Goal: Contribute content

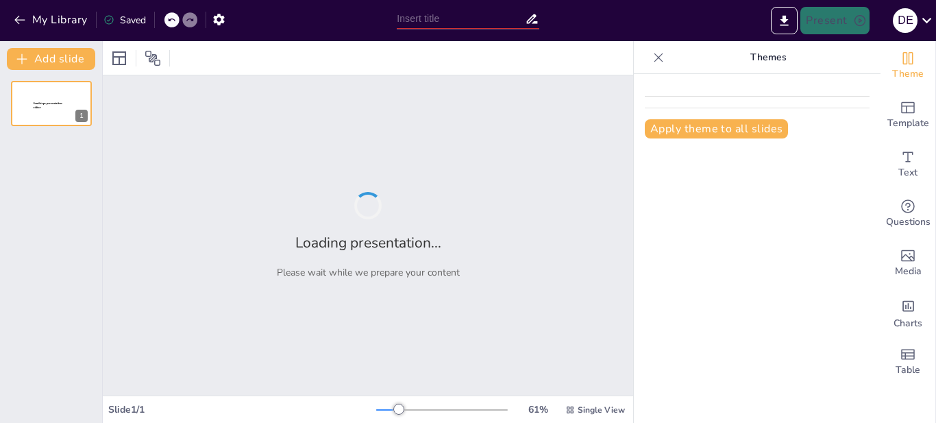
type input "Familias Sanas: Claves para Erradicar la Violencia en el Hogar"
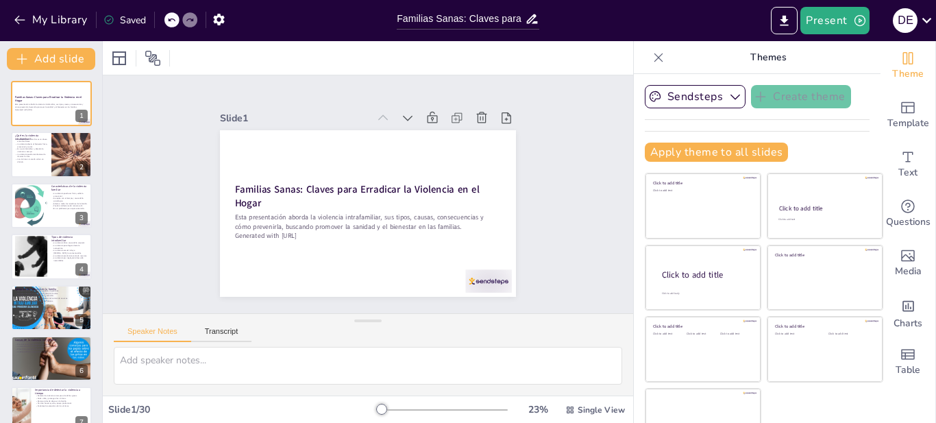
checkbox input "true"
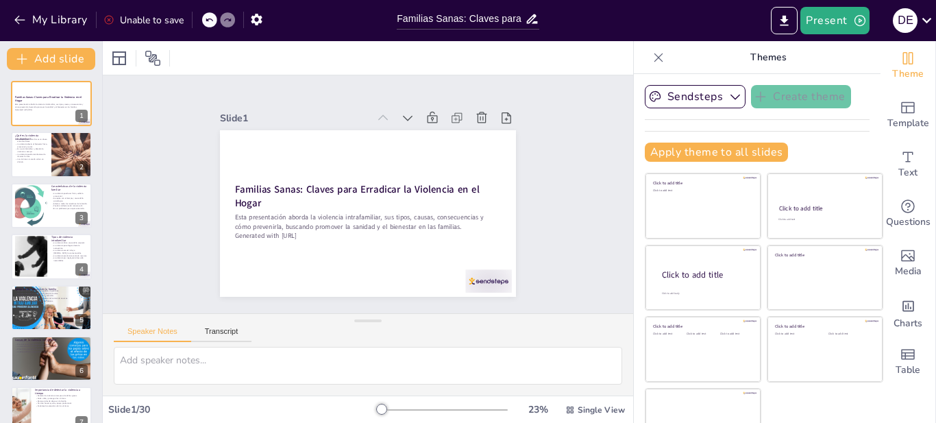
checkbox input "true"
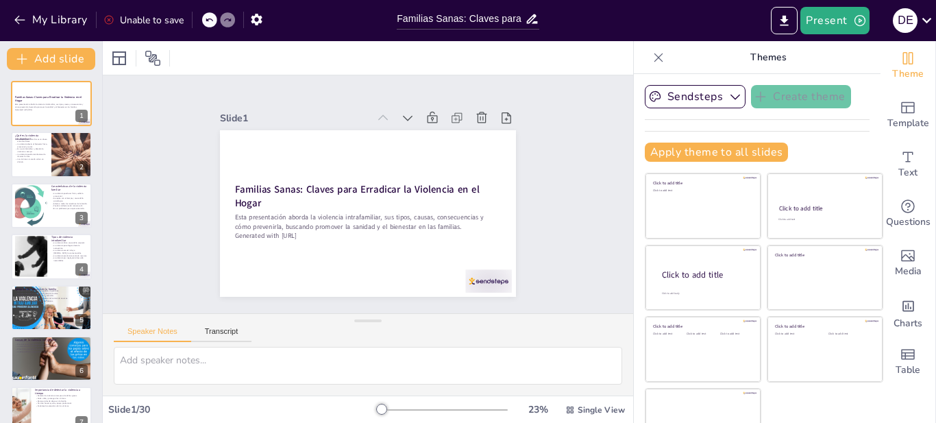
checkbox input "true"
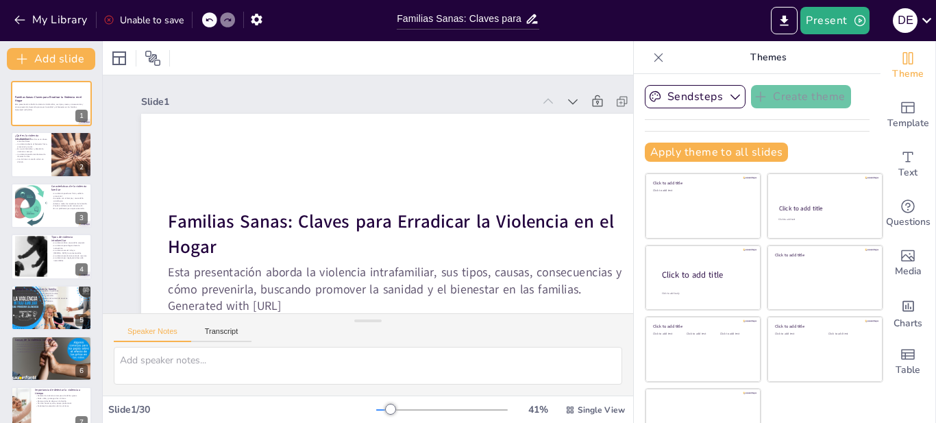
checkbox input "true"
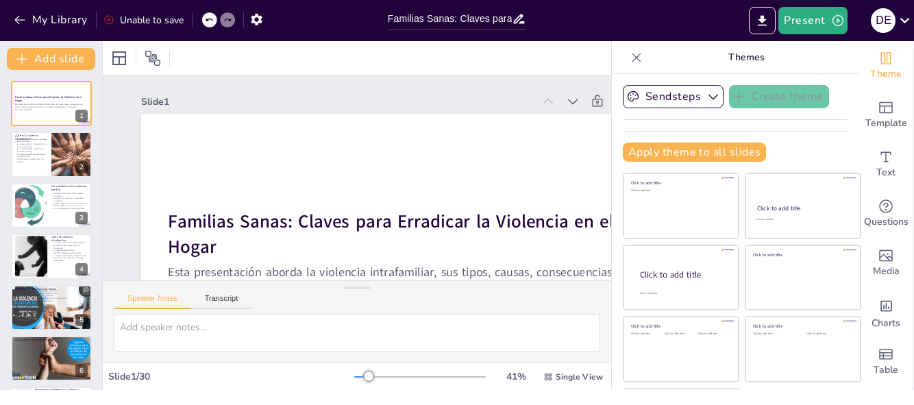
checkbox input "true"
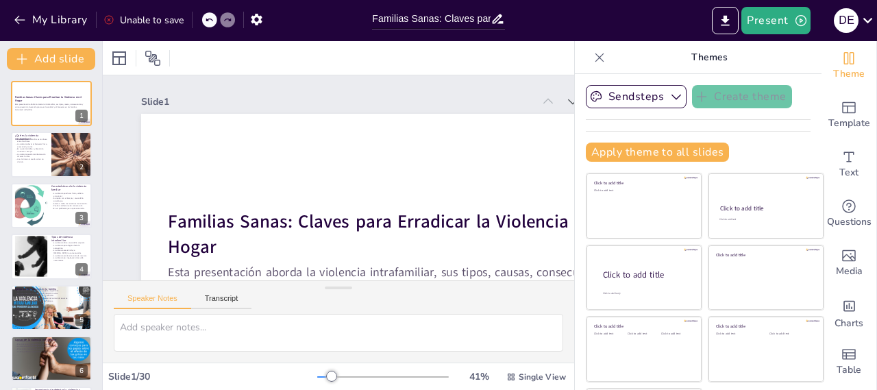
checkbox input "true"
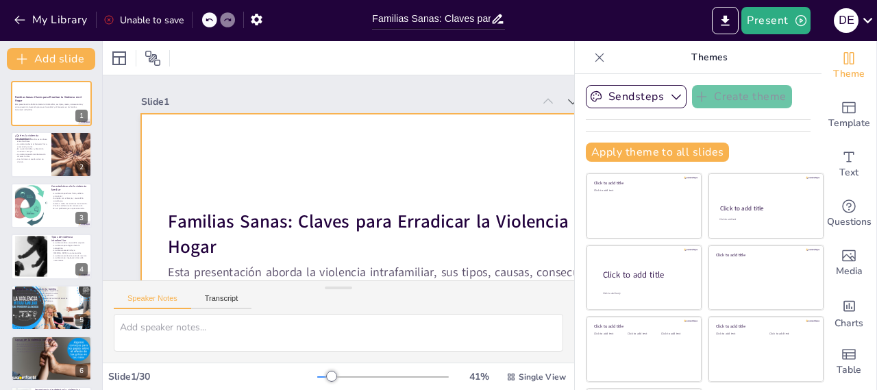
checkbox input "true"
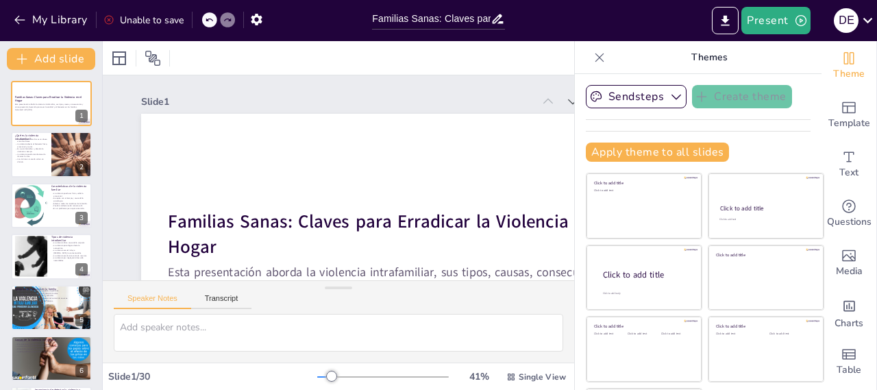
click at [593, 56] on icon at bounding box center [600, 58] width 14 height 14
checkbox input "true"
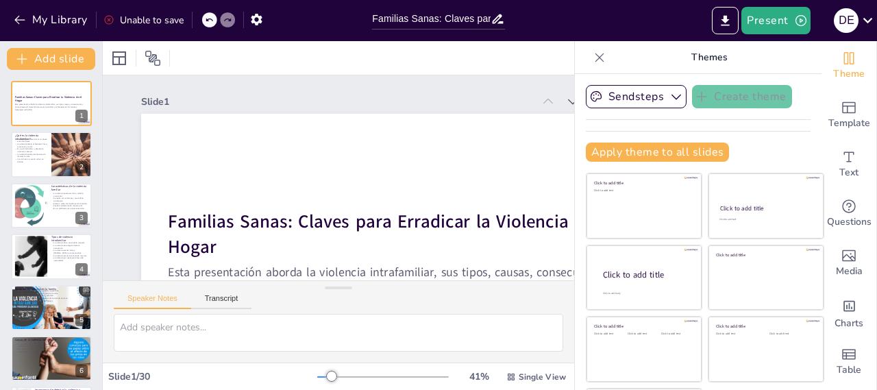
checkbox input "true"
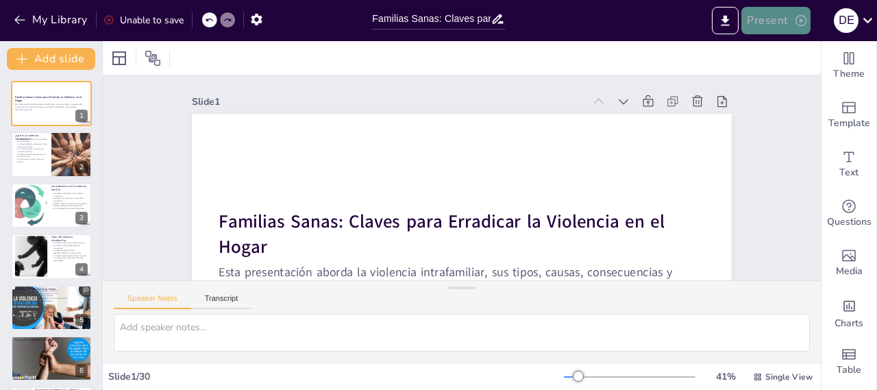
click at [800, 23] on icon "button" at bounding box center [801, 21] width 14 height 14
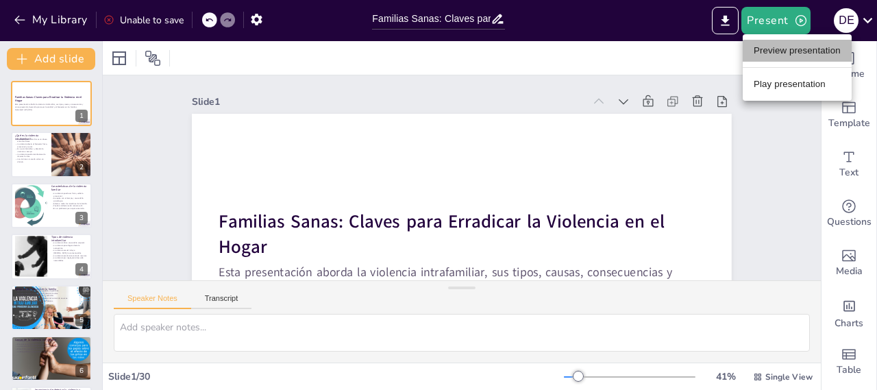
click at [800, 53] on li "Preview presentation" at bounding box center [797, 51] width 109 height 22
